Goal: Task Accomplishment & Management: Complete application form

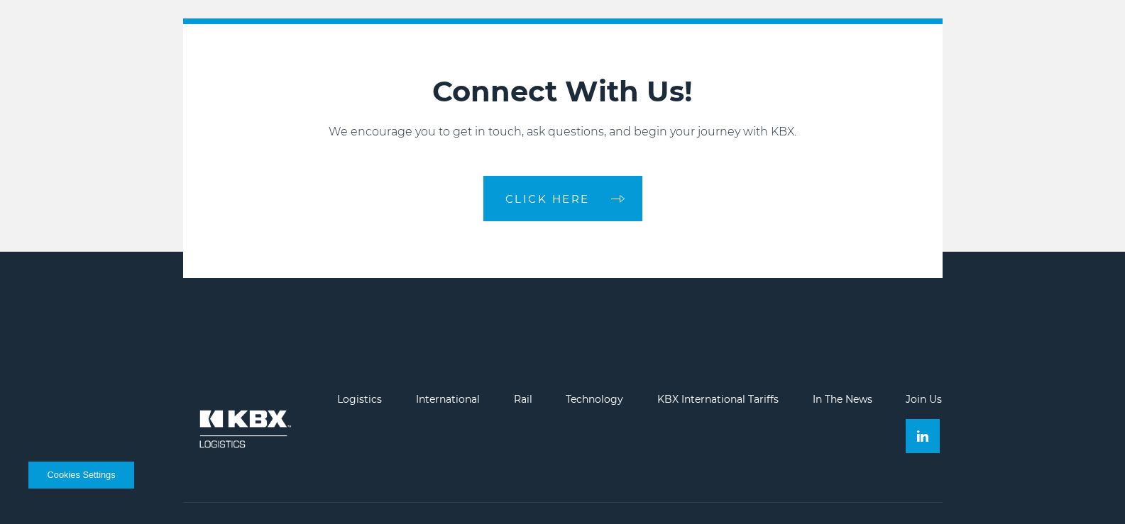
scroll to position [3061, 0]
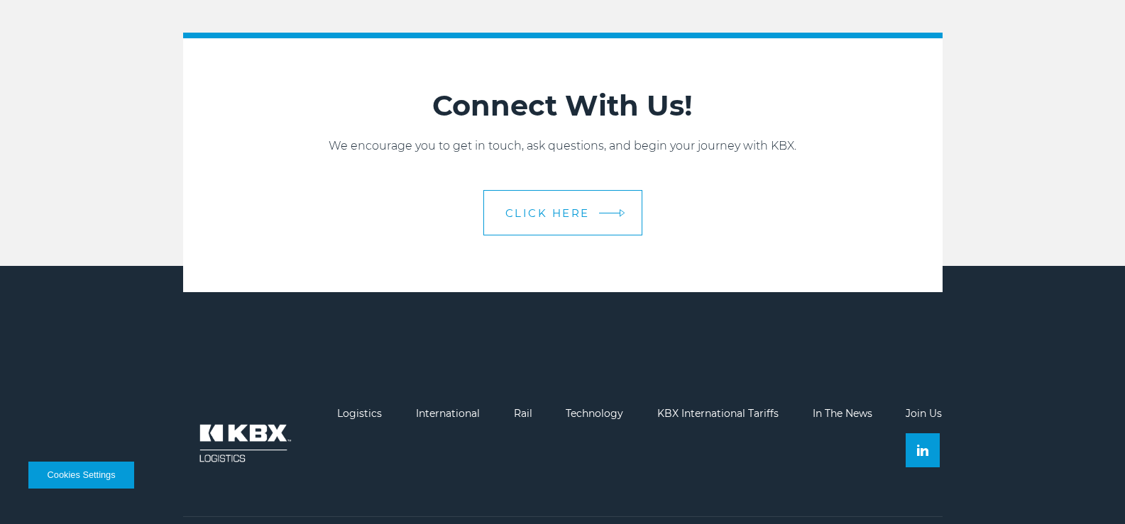
click at [492, 236] on link "CLICK HERE" at bounding box center [562, 212] width 159 height 45
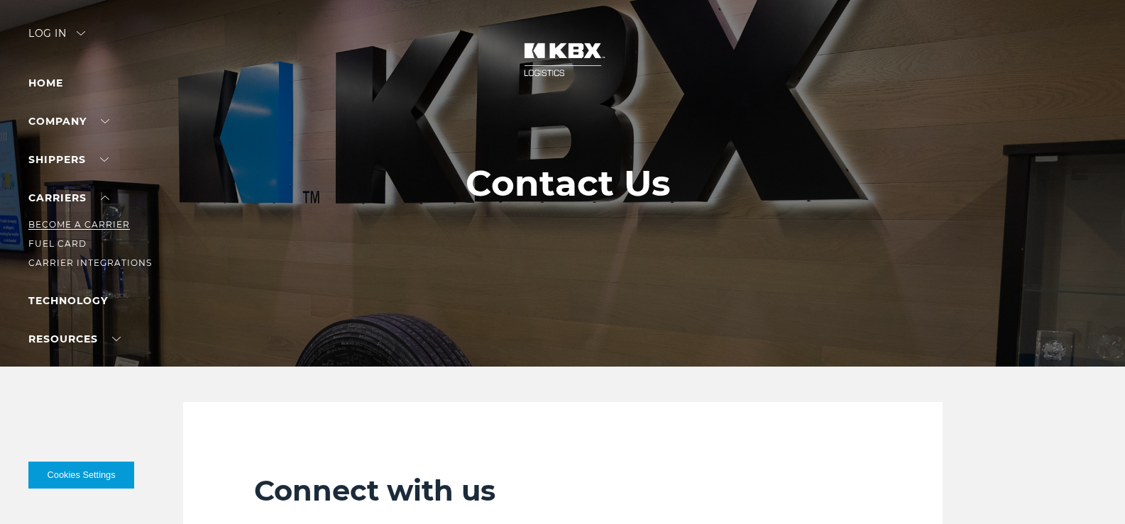
click at [112, 230] on link "Become a Carrier" at bounding box center [78, 224] width 101 height 11
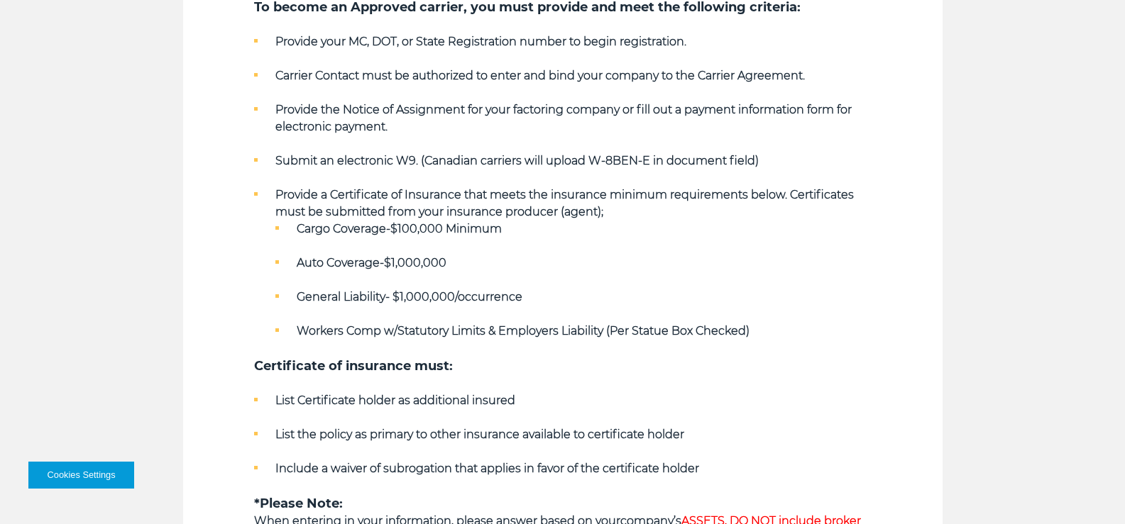
scroll to position [568, 0]
